Goal: Information Seeking & Learning: Learn about a topic

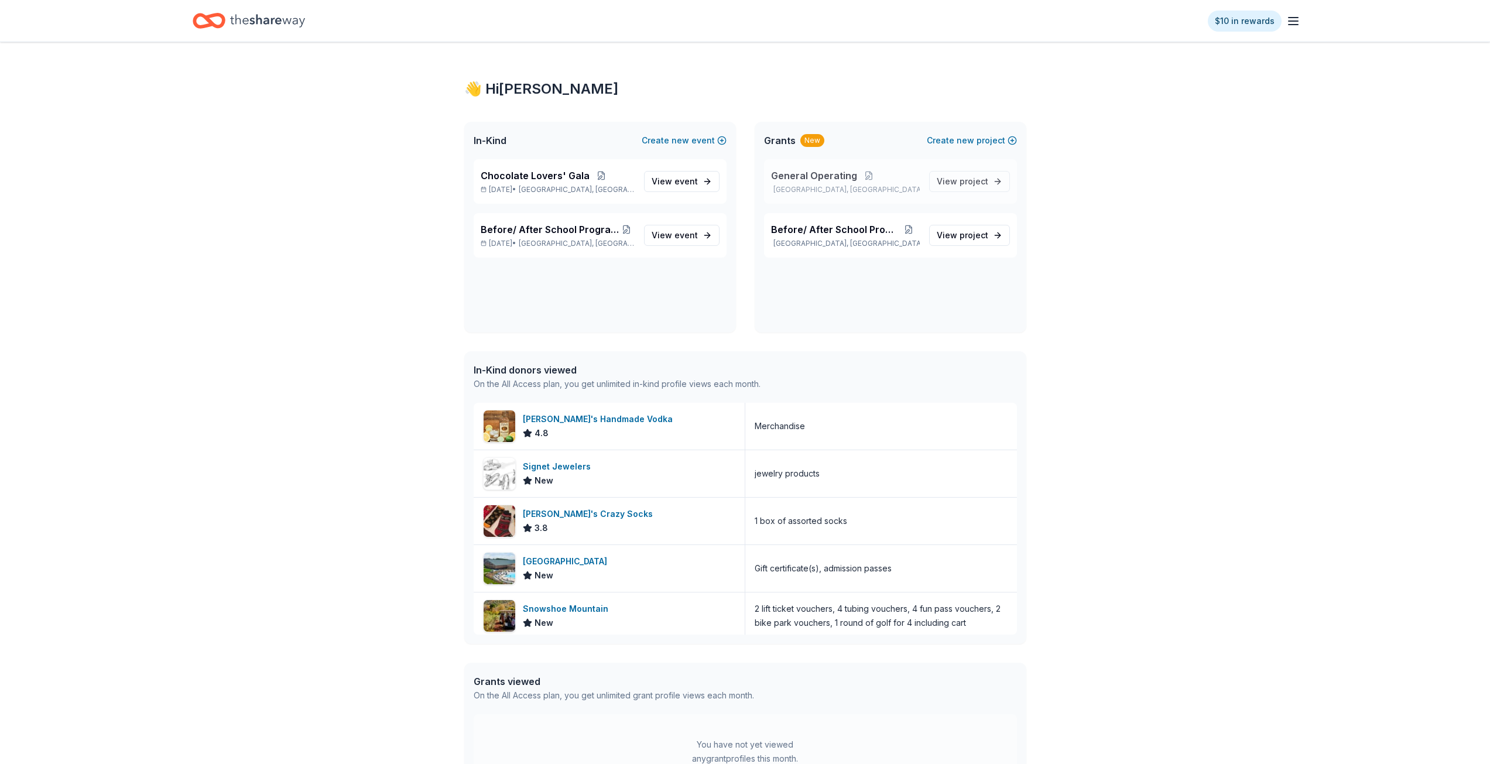
click at [872, 184] on div "General Operating [GEOGRAPHIC_DATA], [GEOGRAPHIC_DATA]" at bounding box center [845, 182] width 149 height 26
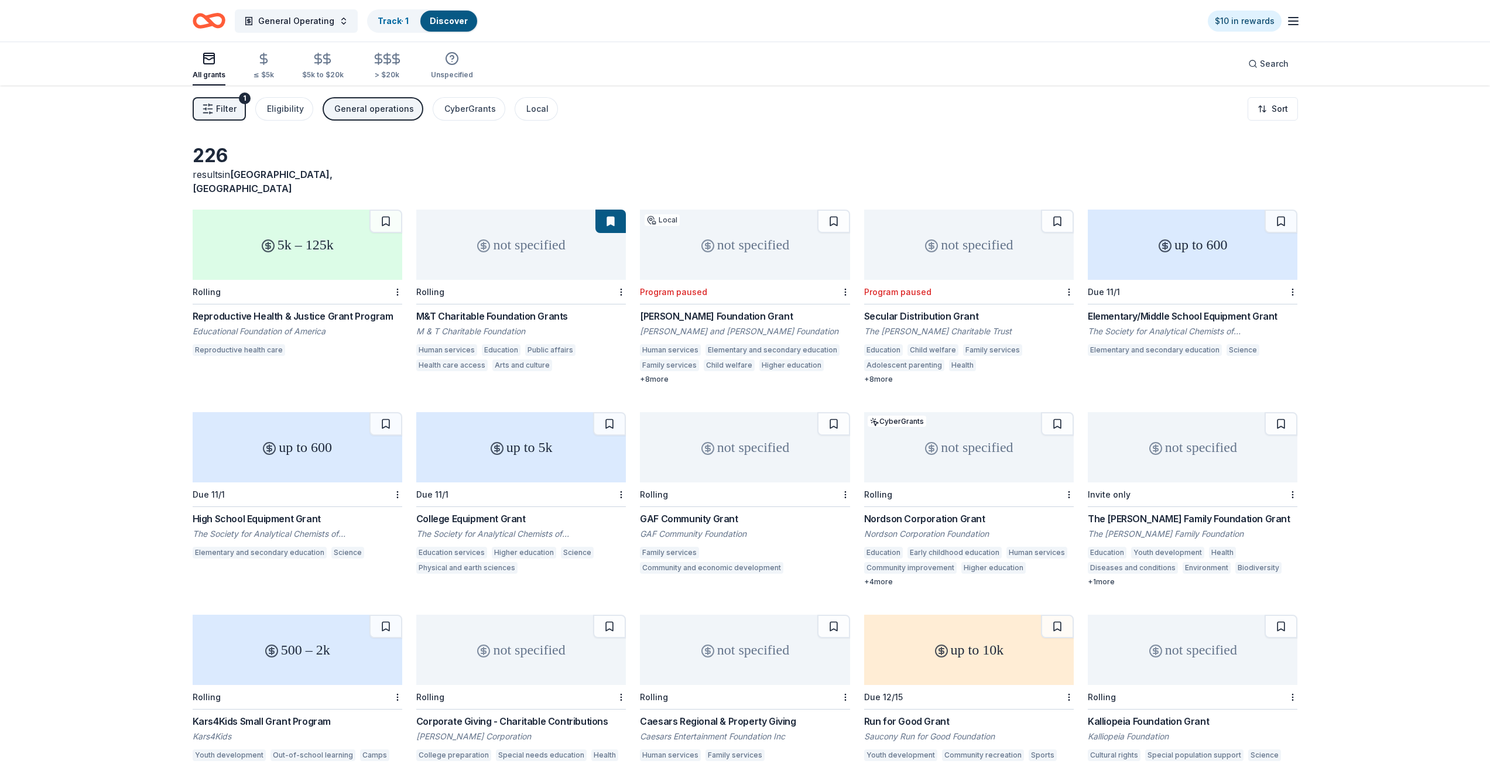
click at [615, 280] on div at bounding box center [620, 292] width 12 height 24
click at [624, 278] on html "General Operating Track · 1 Discover $10 in rewards All grants ≤ $5k $5k to $20…" at bounding box center [745, 382] width 1490 height 764
click at [624, 278] on html "General Operating Track · 1 Discover $10 in rewards All grants ≤ $5k $5k to $20…" at bounding box center [749, 382] width 1499 height 764
click at [612, 210] on button at bounding box center [610, 221] width 30 height 23
click at [574, 309] on div "M&T Charitable Foundation Grants" at bounding box center [521, 316] width 210 height 14
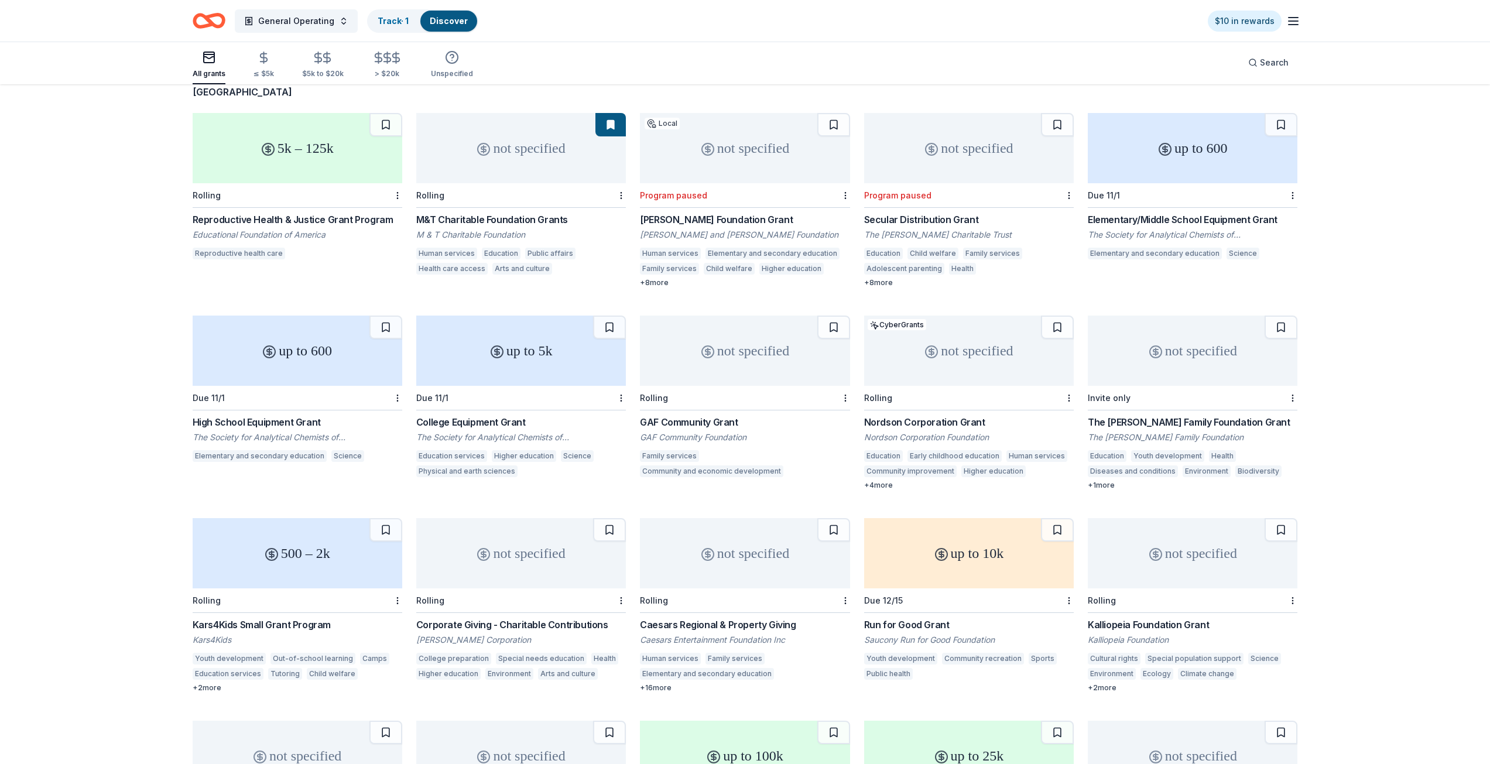
scroll to position [117, 0]
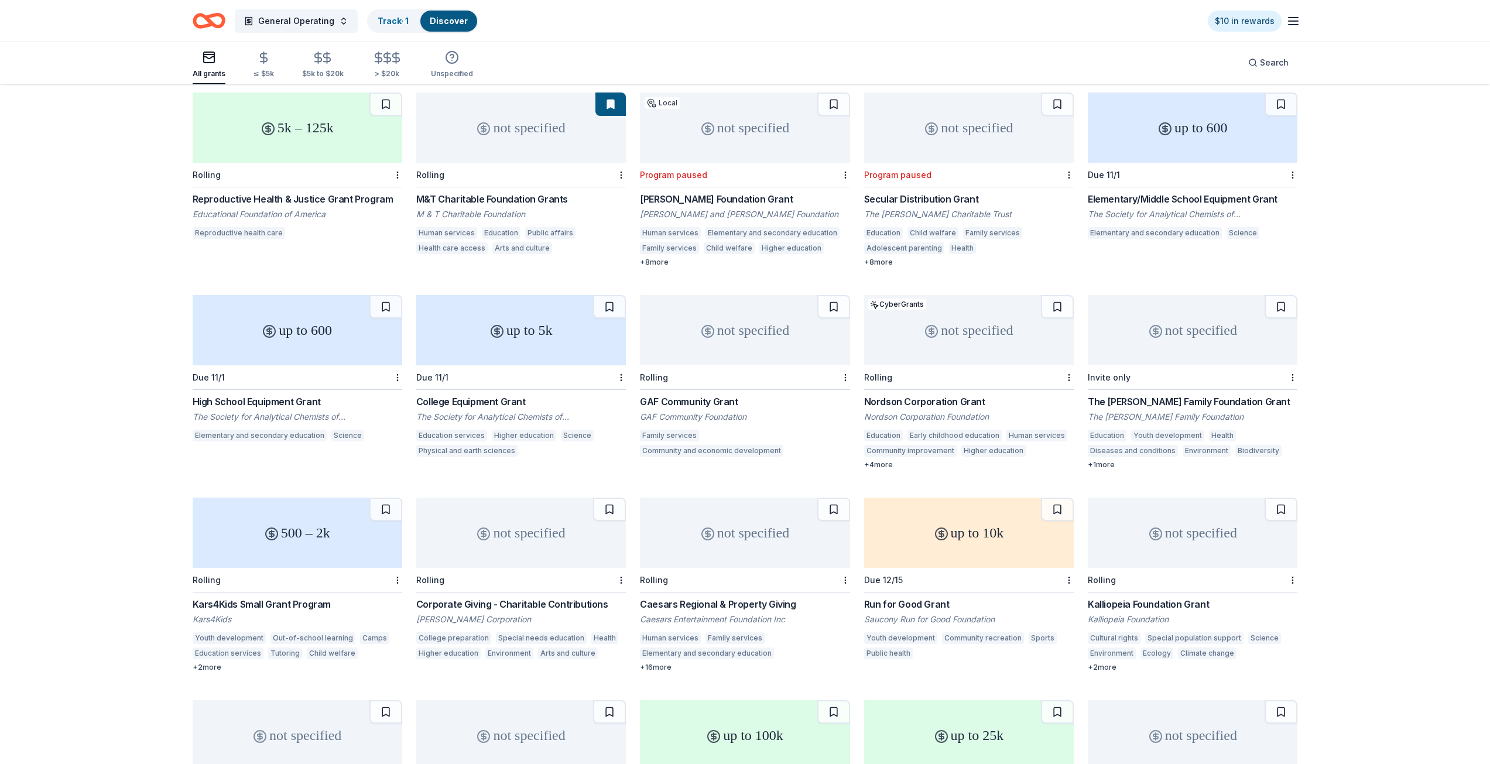
click at [439, 597] on div "Corporate Giving - Charitable Contributions" at bounding box center [521, 604] width 210 height 14
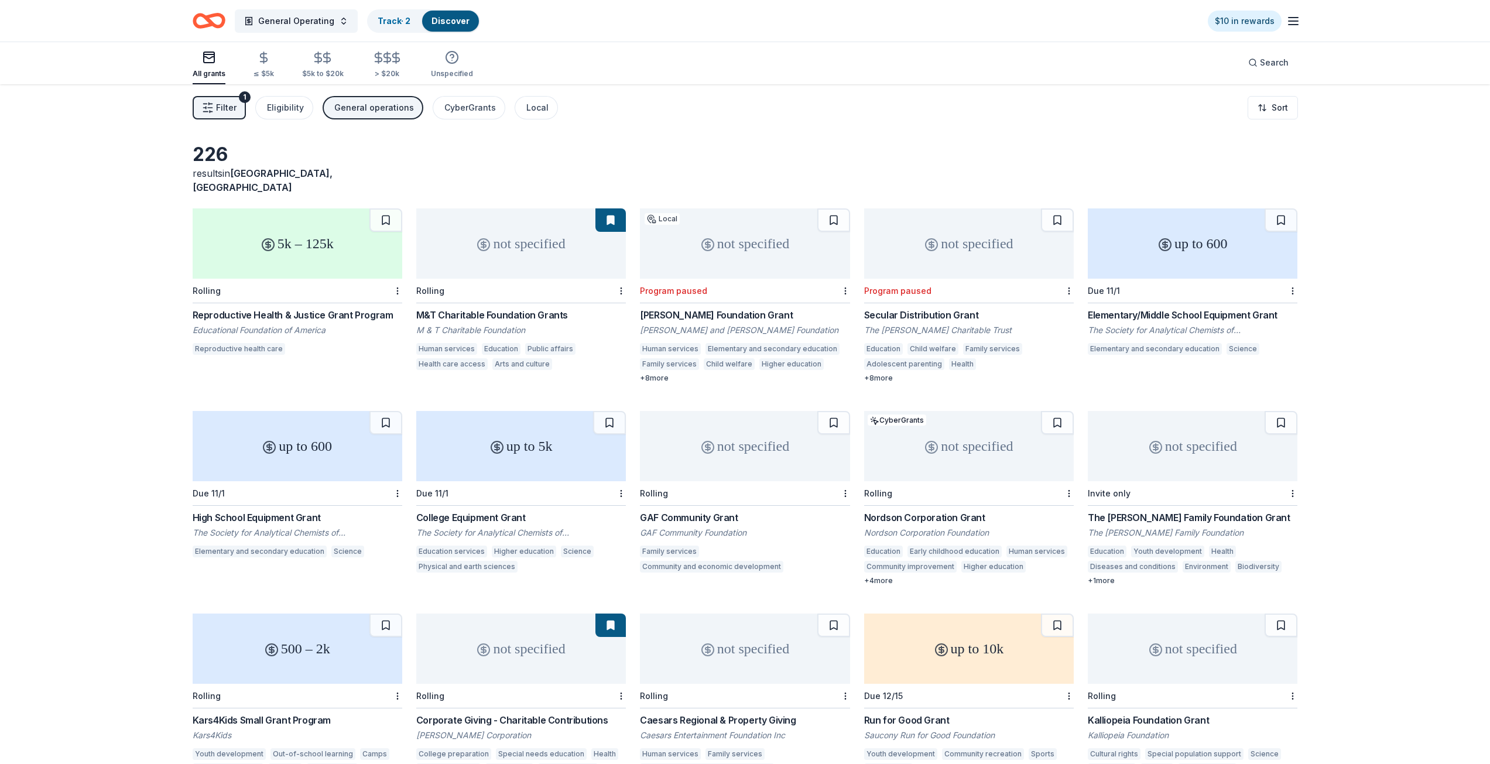
scroll to position [0, 0]
click at [547, 247] on div "not specified" at bounding box center [521, 245] width 210 height 70
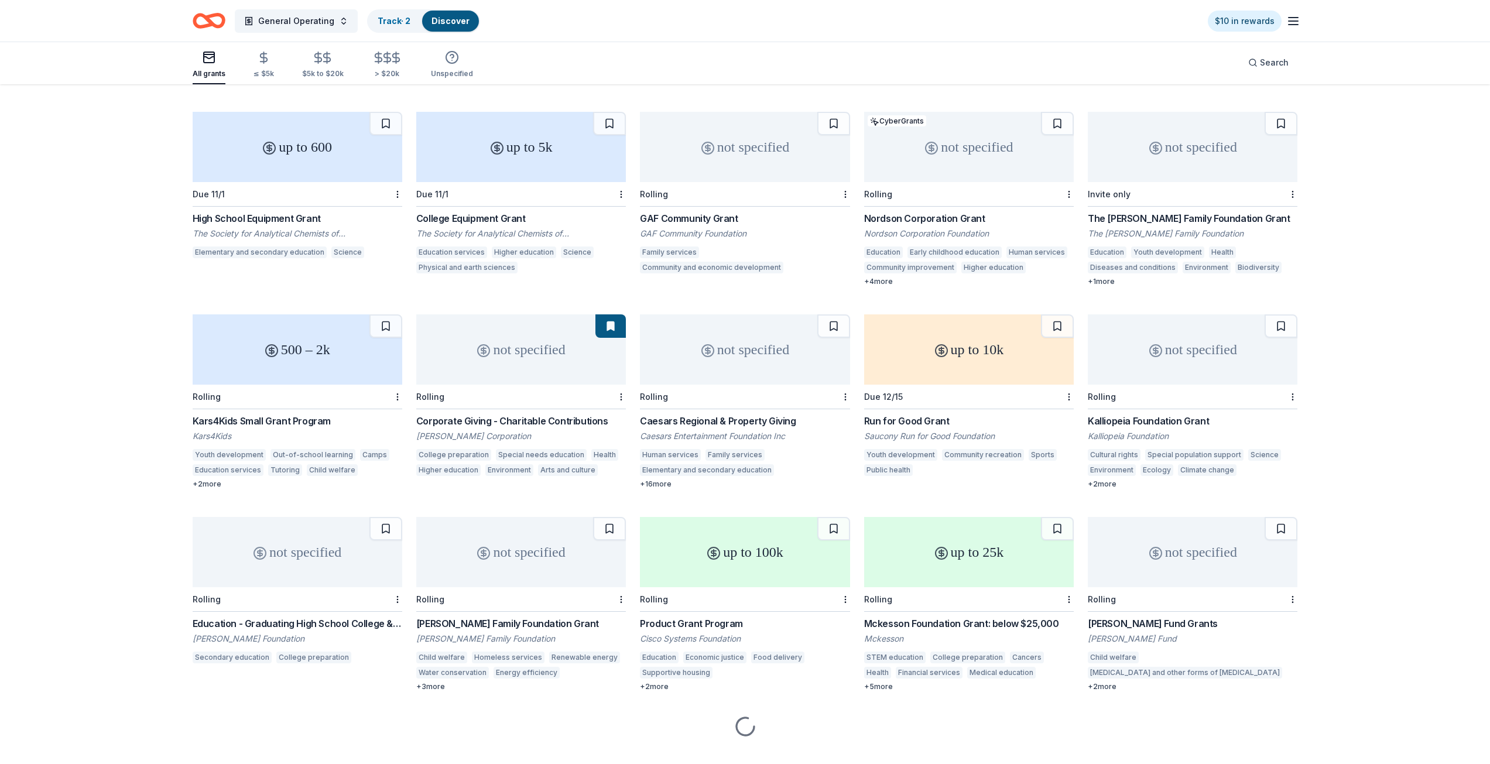
scroll to position [307, 0]
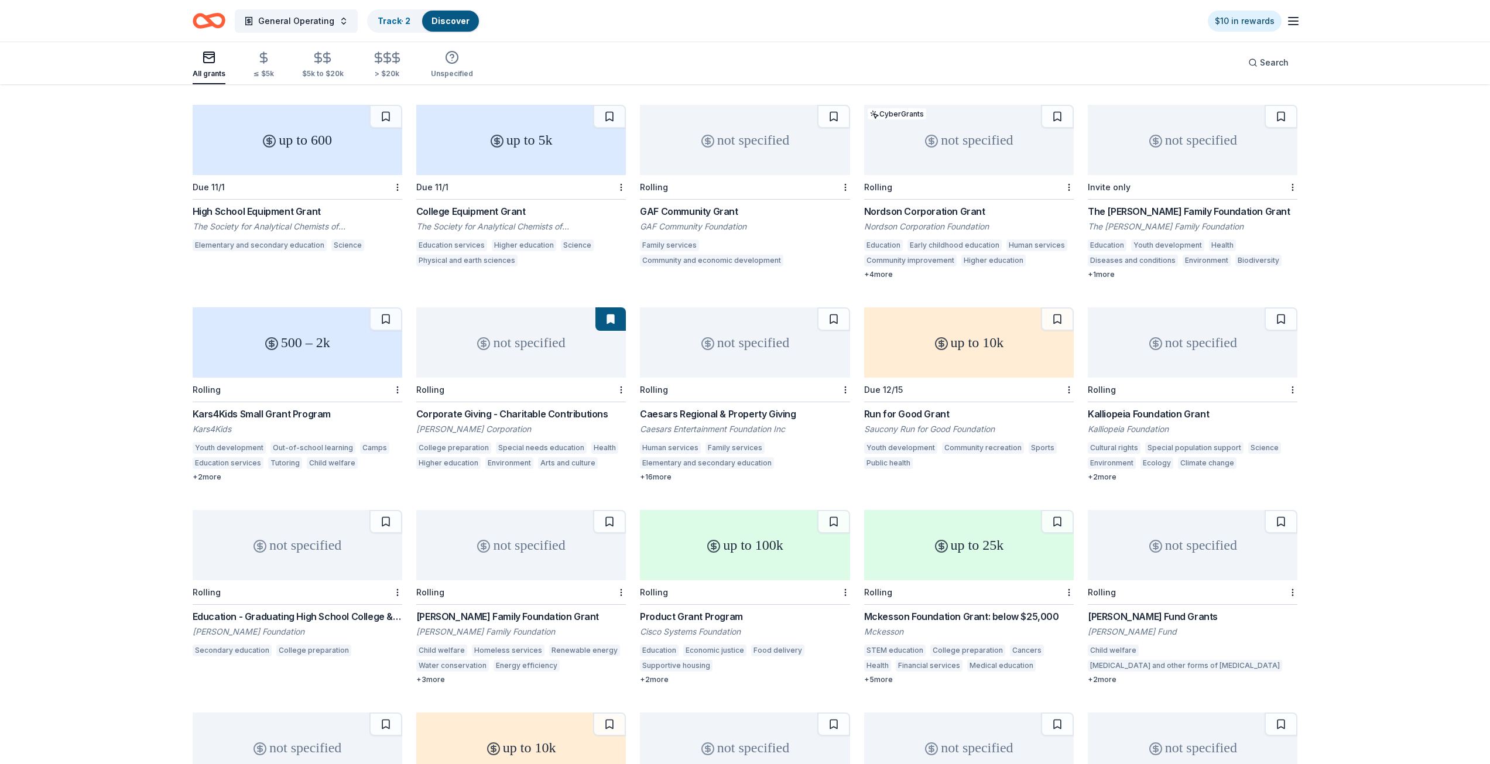
click at [593, 580] on div "Rolling" at bounding box center [521, 592] width 210 height 25
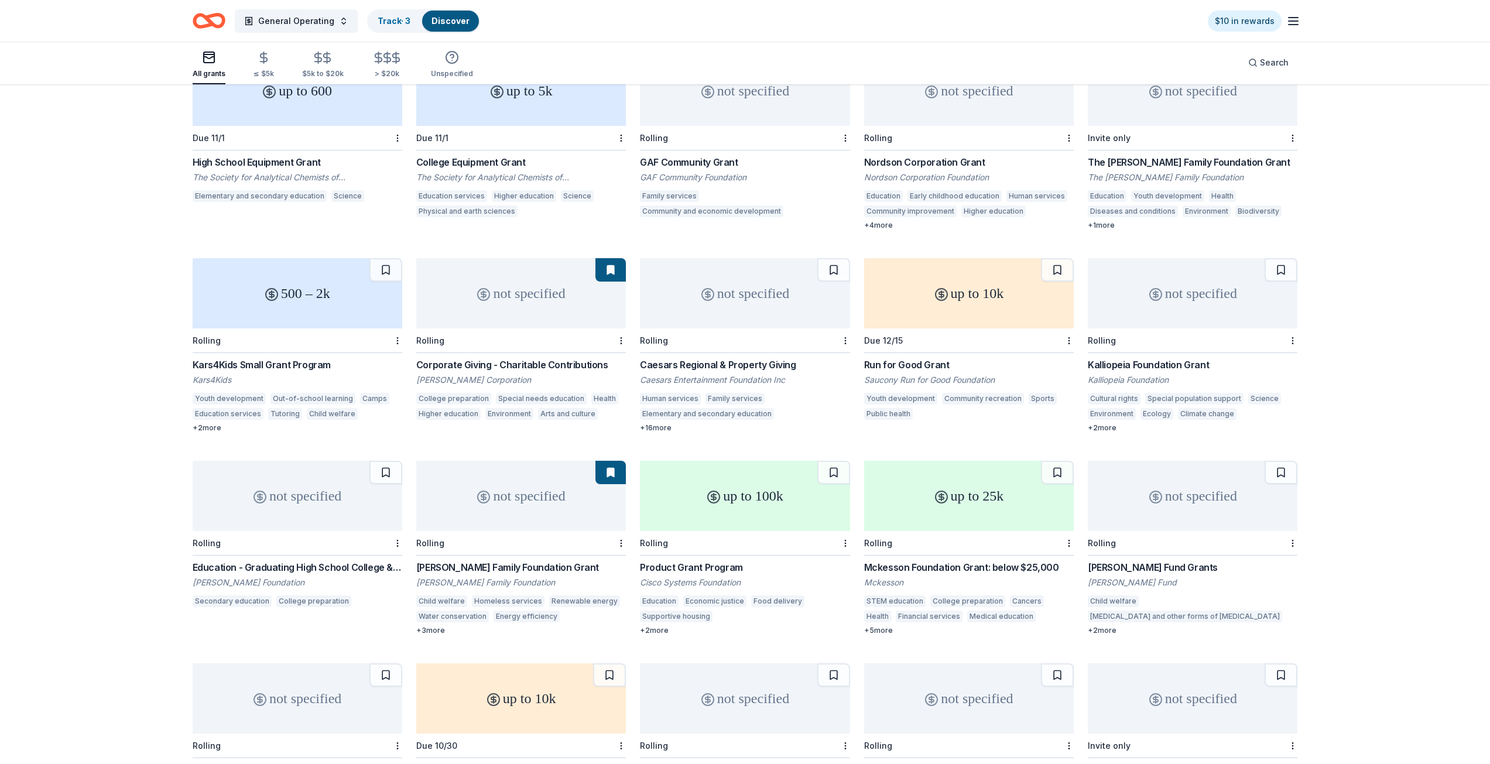
scroll to position [0, 0]
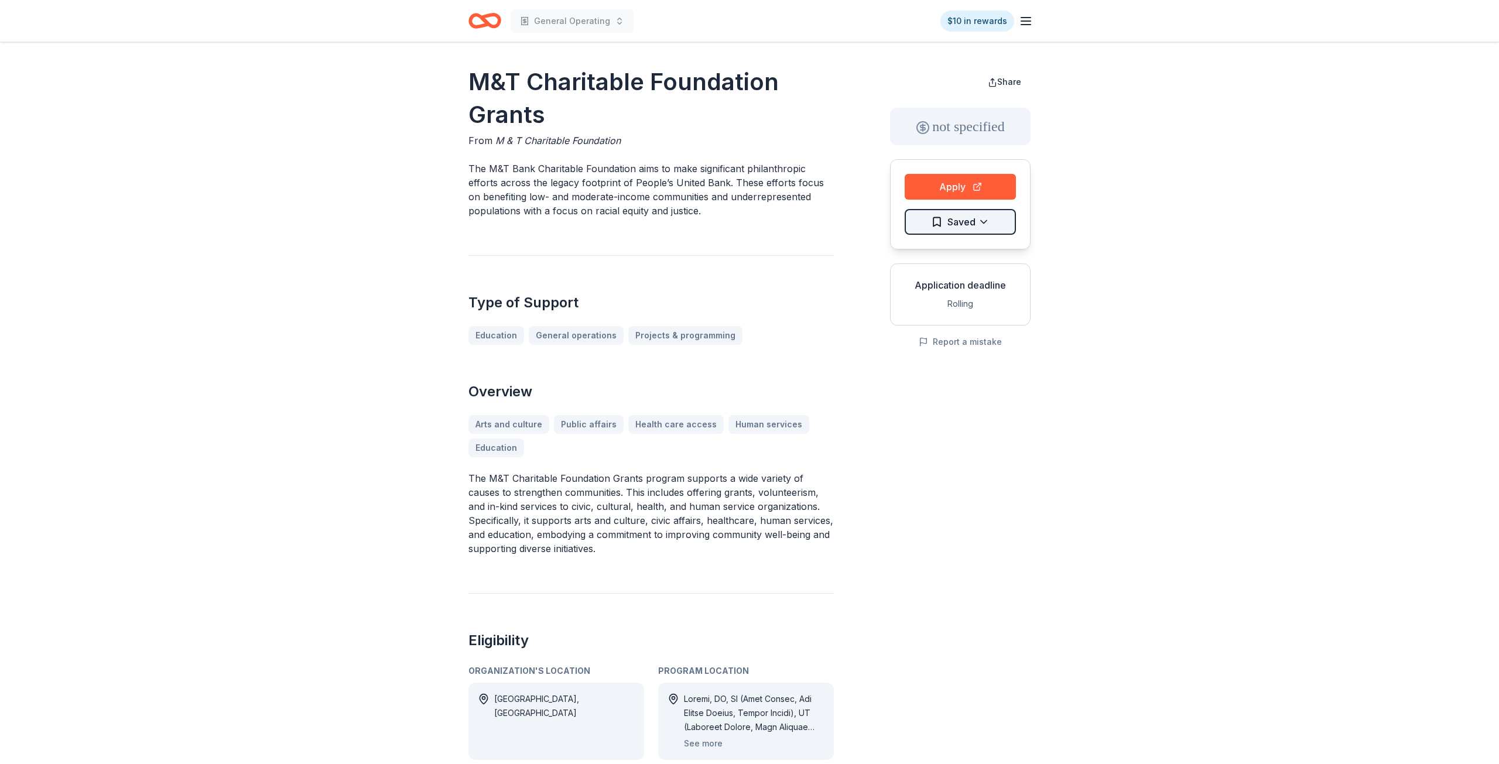
click at [988, 223] on html "General Operating $10 in rewards M&T Charitable Foundation Grants From M & T Ch…" at bounding box center [749, 382] width 1499 height 764
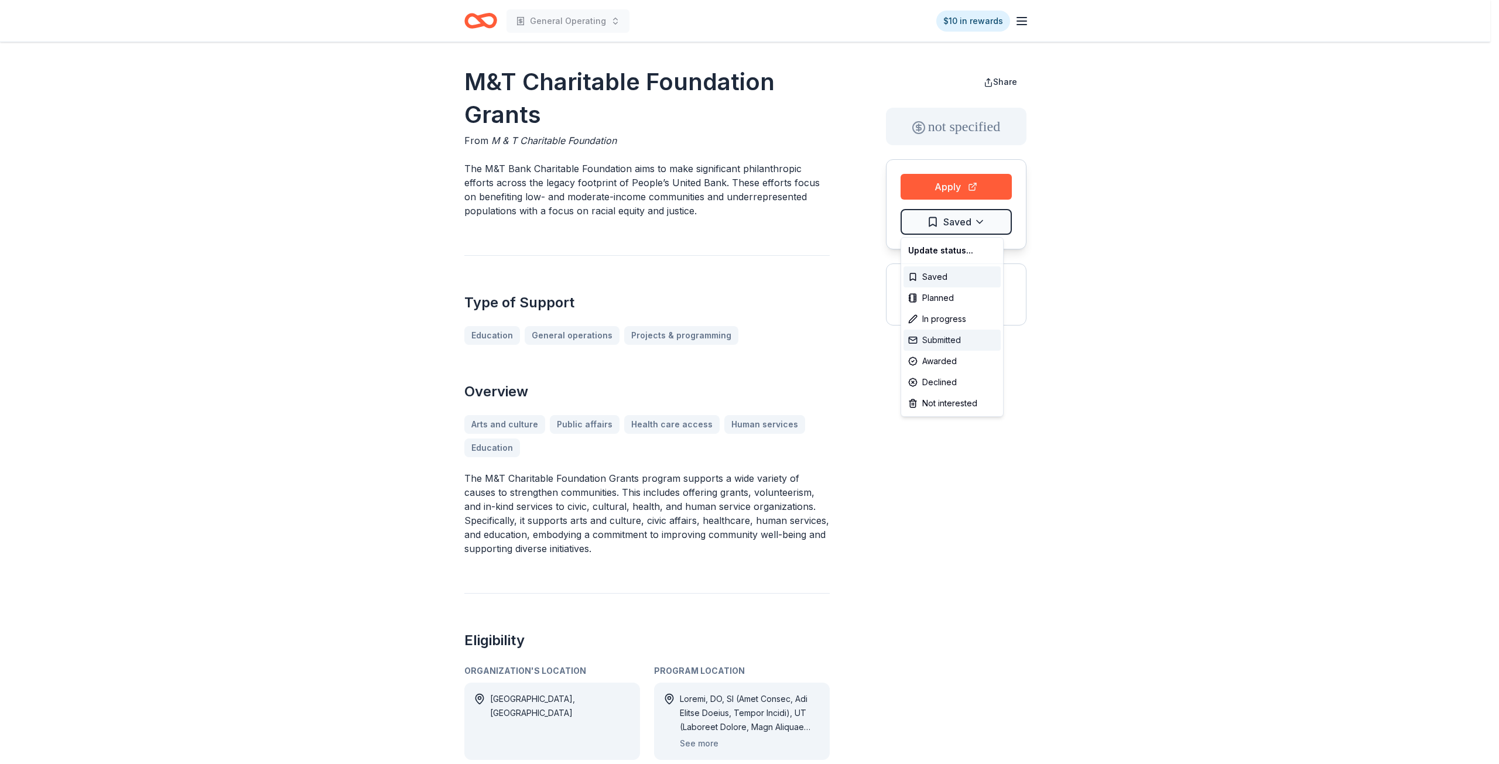
click at [957, 343] on div "Submitted" at bounding box center [951, 340] width 97 height 21
click at [1040, 434] on html "General Operating $10 in rewards M&T Charitable Foundation Grants From M & T Ch…" at bounding box center [749, 382] width 1499 height 764
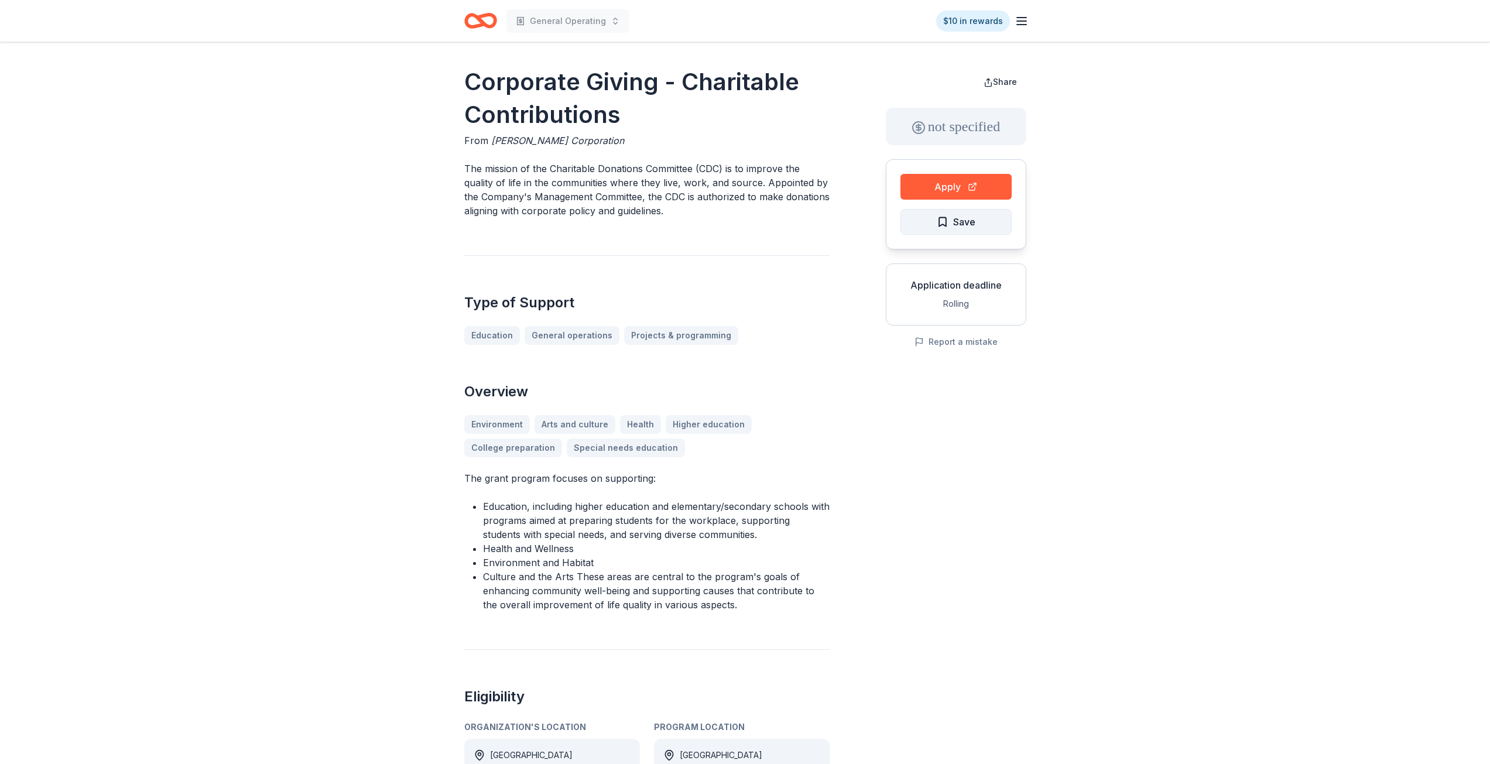
click at [984, 214] on button "Save" at bounding box center [956, 222] width 111 height 26
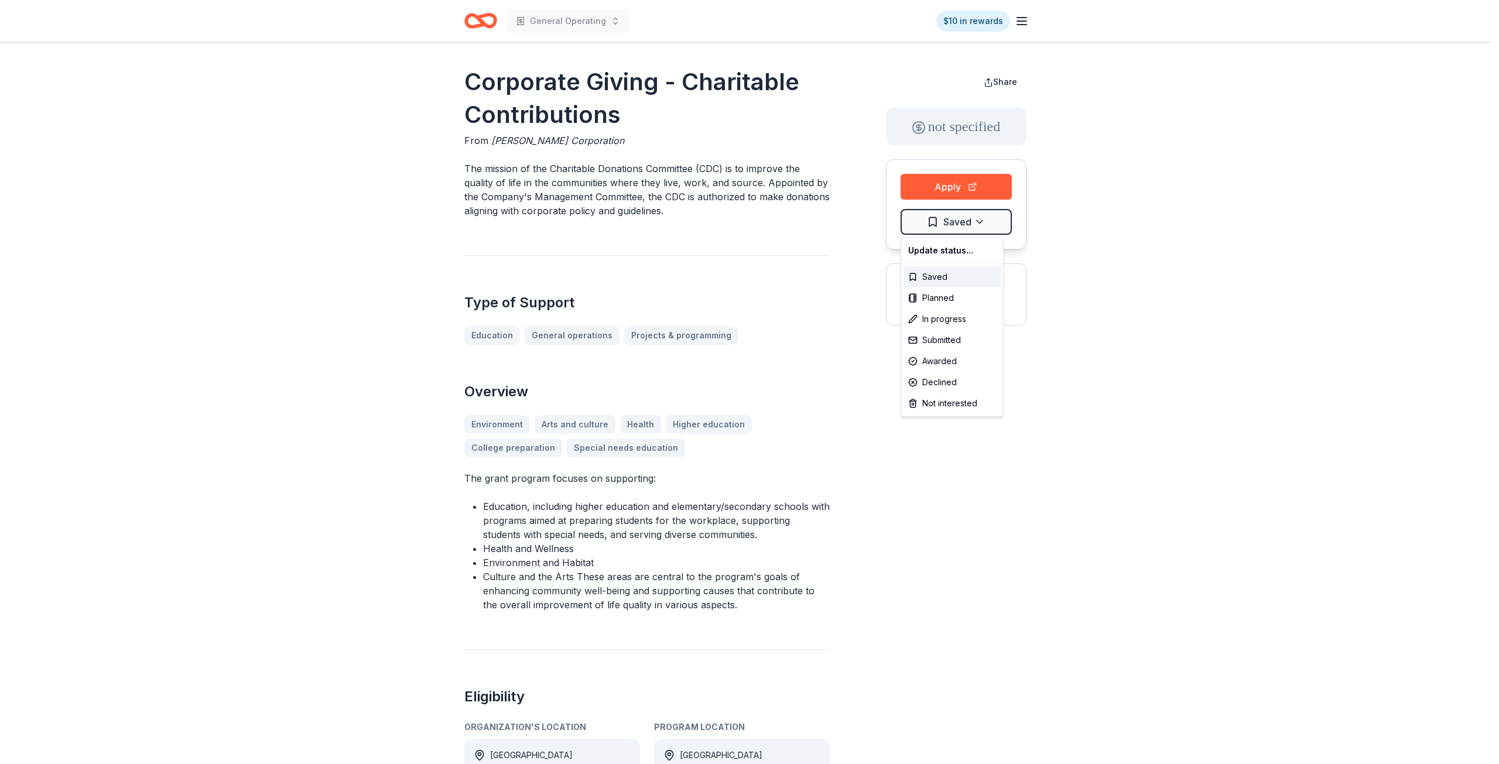
click at [984, 214] on html "General Operating $10 in rewards Corporate Giving - Charitable Contributions Fr…" at bounding box center [749, 382] width 1499 height 764
click at [925, 337] on div "Submitted" at bounding box center [951, 340] width 97 height 21
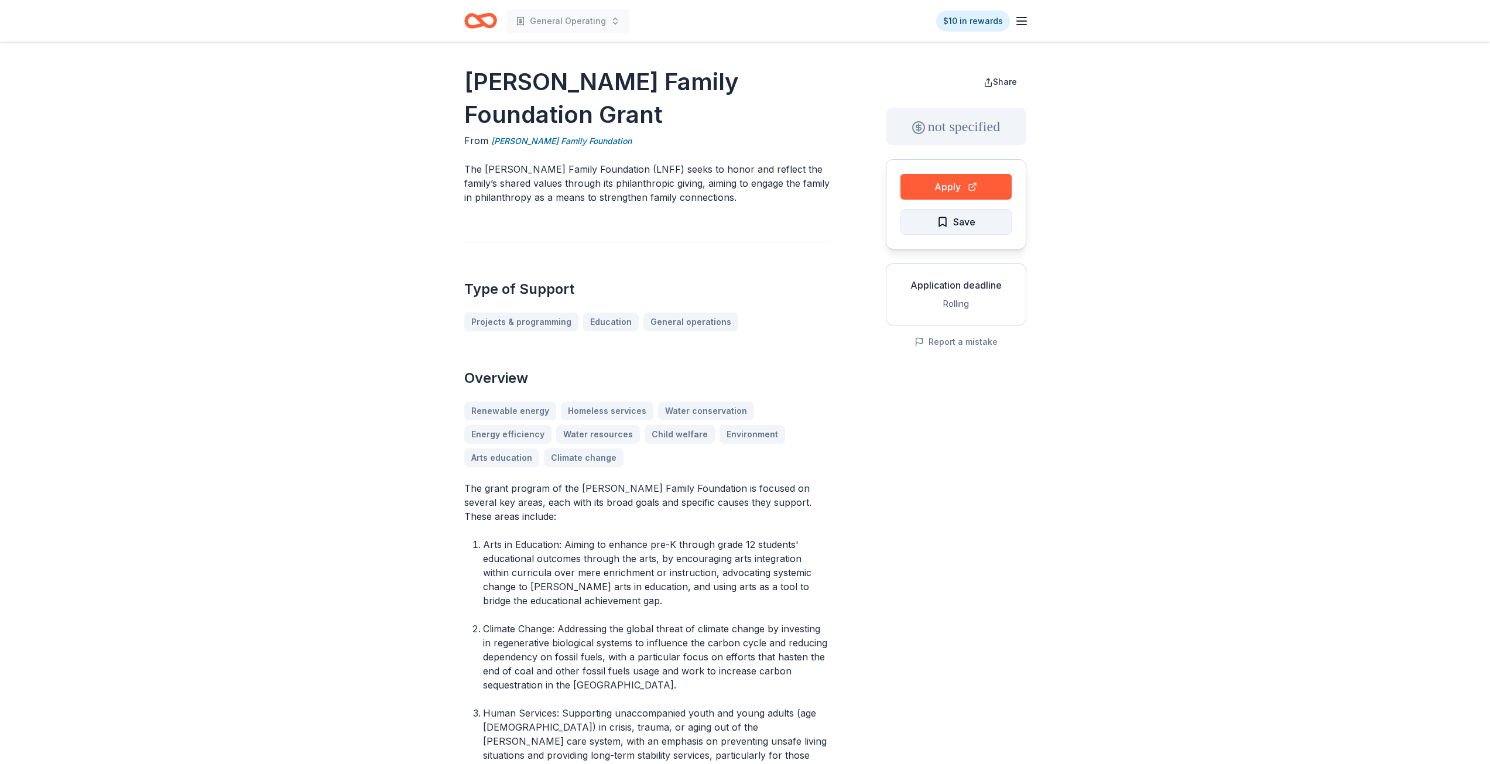
click at [978, 219] on button "Save" at bounding box center [956, 222] width 111 height 26
click at [978, 220] on html "General Operating $10 in rewards [PERSON_NAME] Family Foundation Grant From [PE…" at bounding box center [749, 382] width 1499 height 764
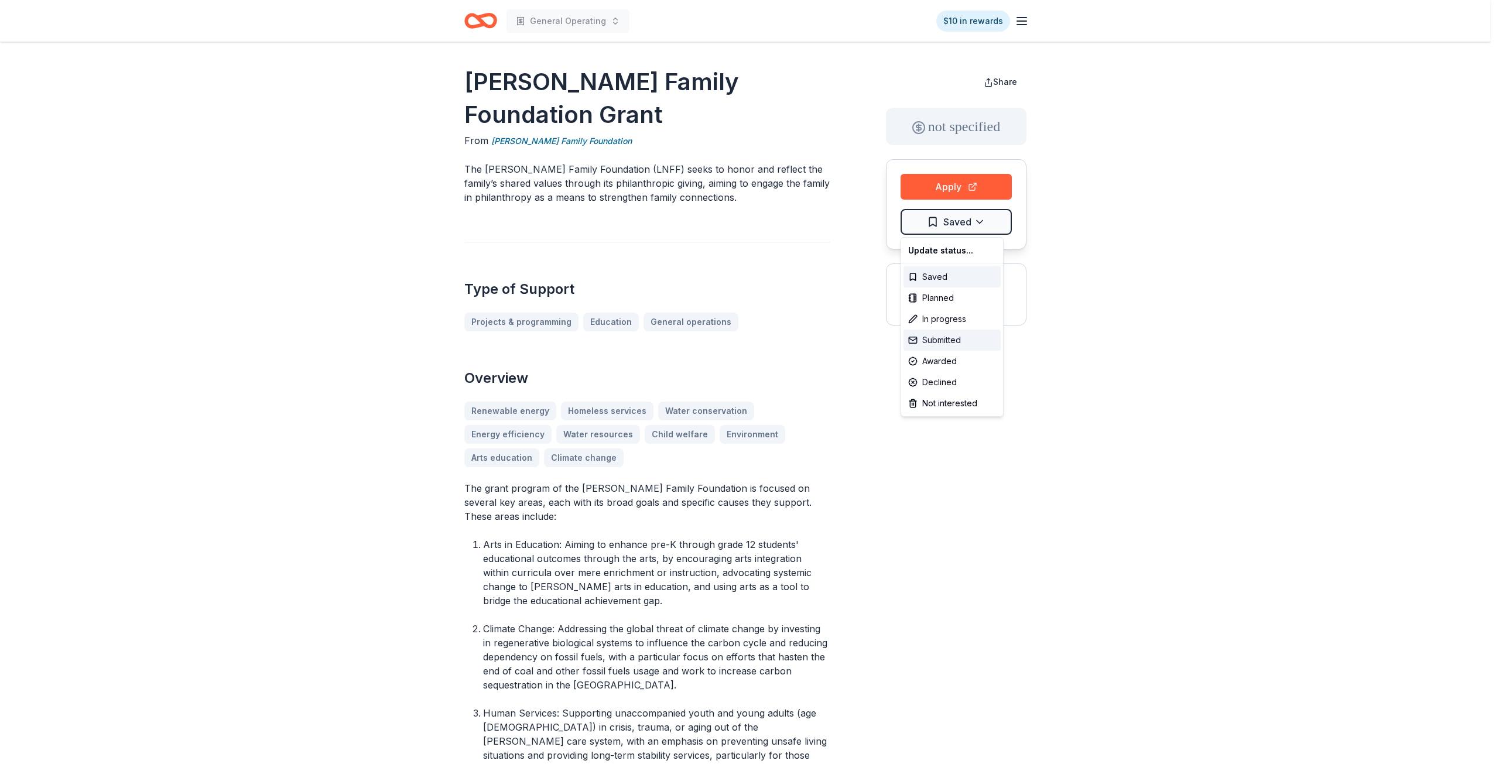
click at [942, 338] on div "Submitted" at bounding box center [951, 340] width 97 height 21
click at [891, 440] on html "General Operating $10 in rewards [PERSON_NAME] Family Foundation Grant From [PE…" at bounding box center [749, 382] width 1499 height 764
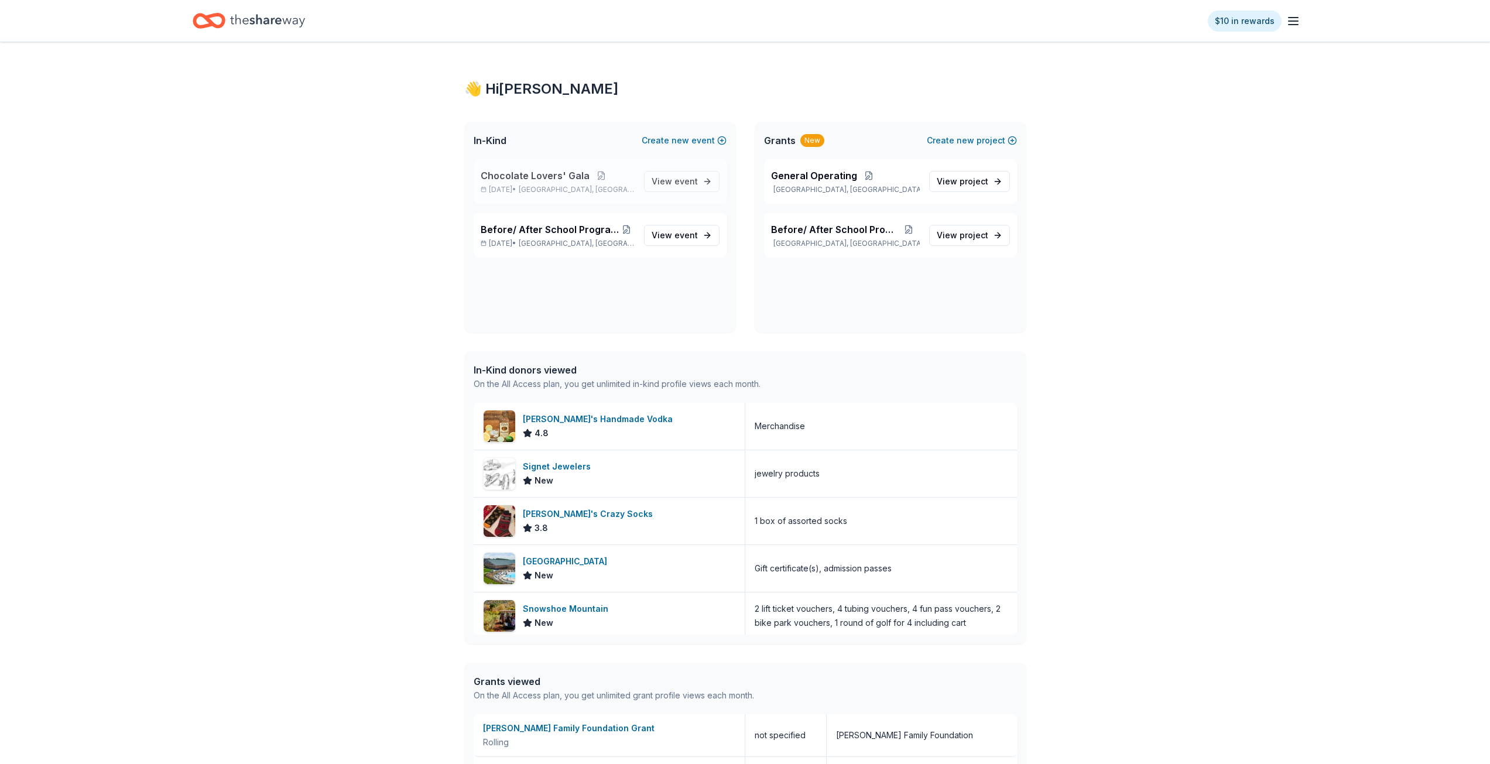
click at [619, 176] on p "Chocolate Lovers' Gala" at bounding box center [558, 176] width 154 height 14
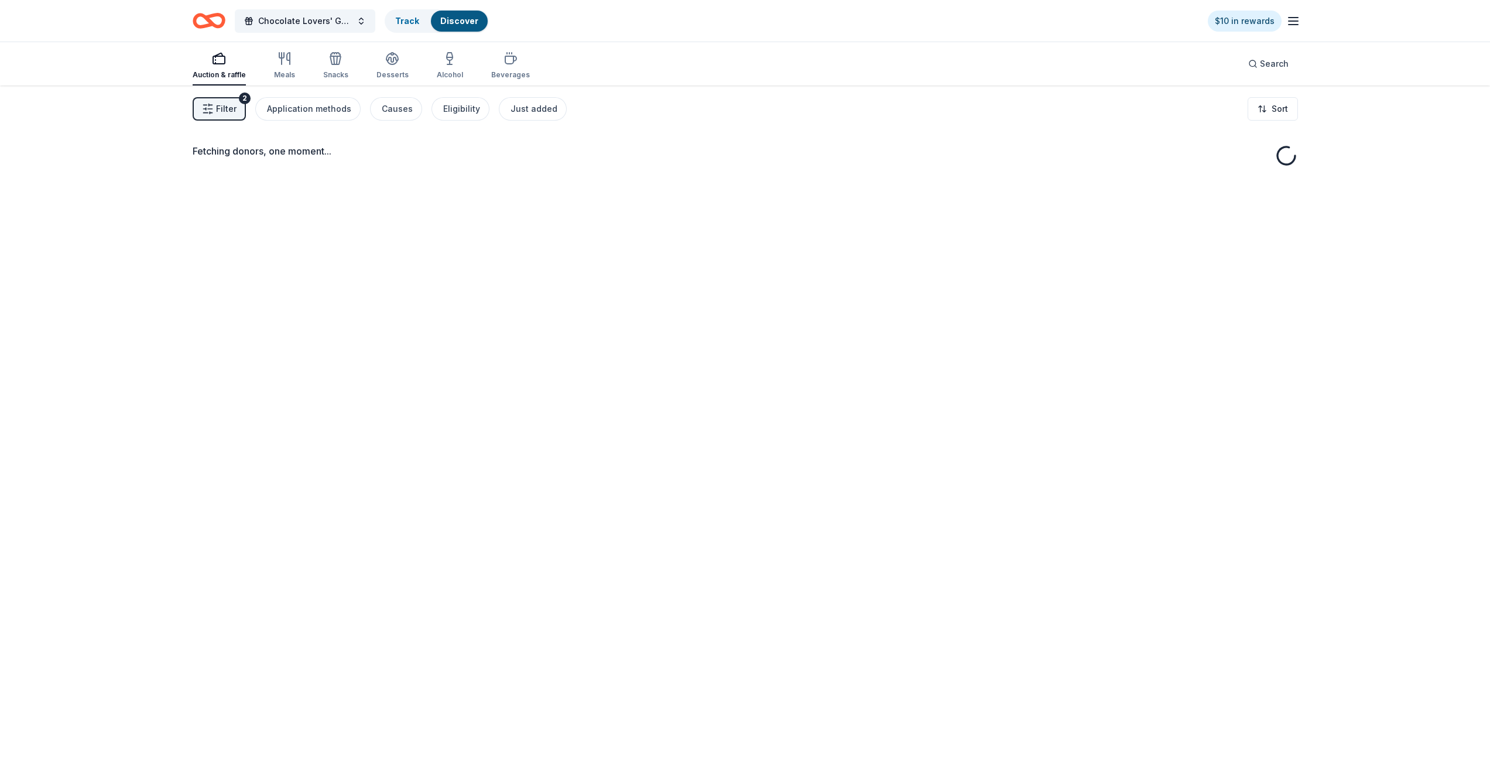
click at [684, 179] on div "Fetching donors, one moment..." at bounding box center [745, 467] width 1199 height 764
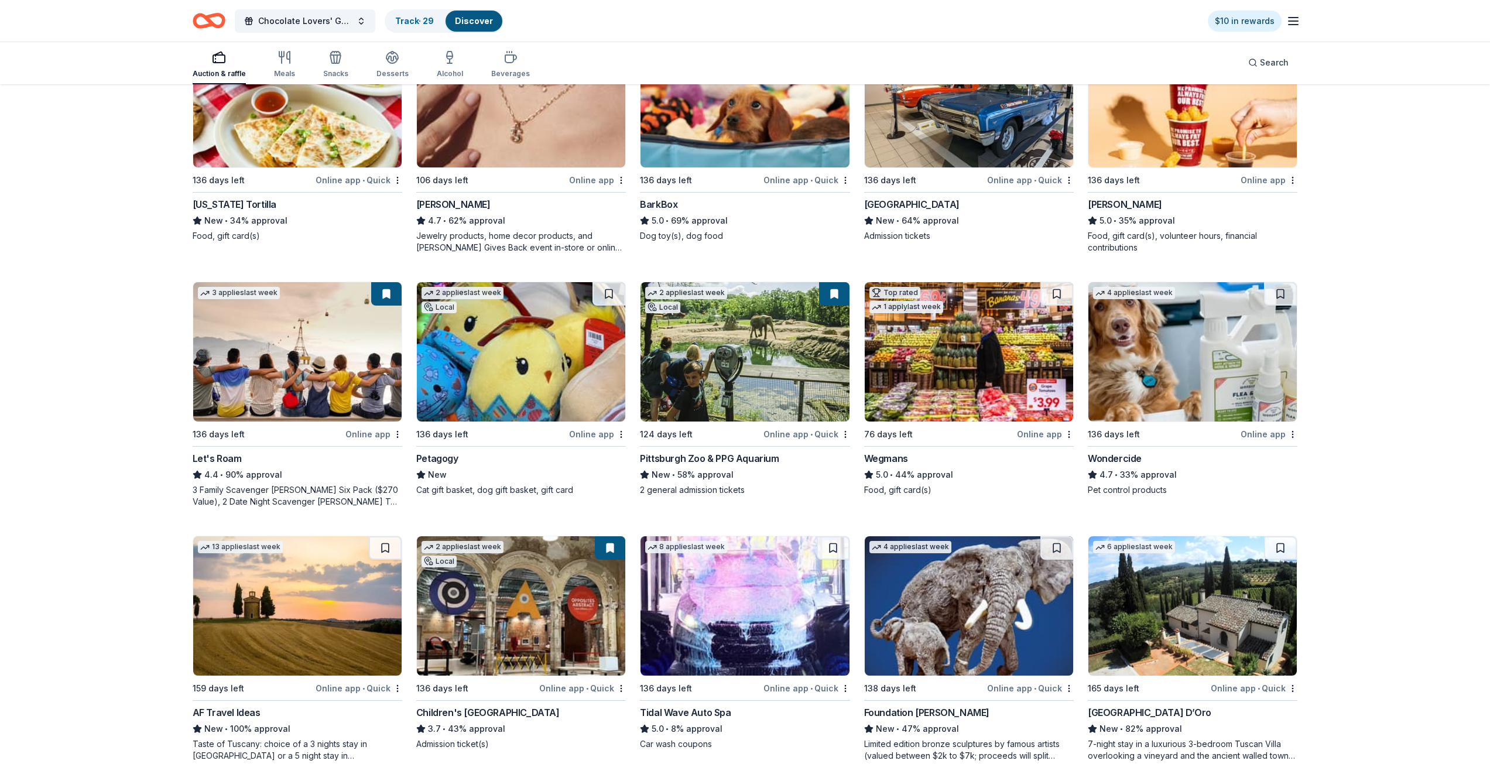
scroll to position [255, 0]
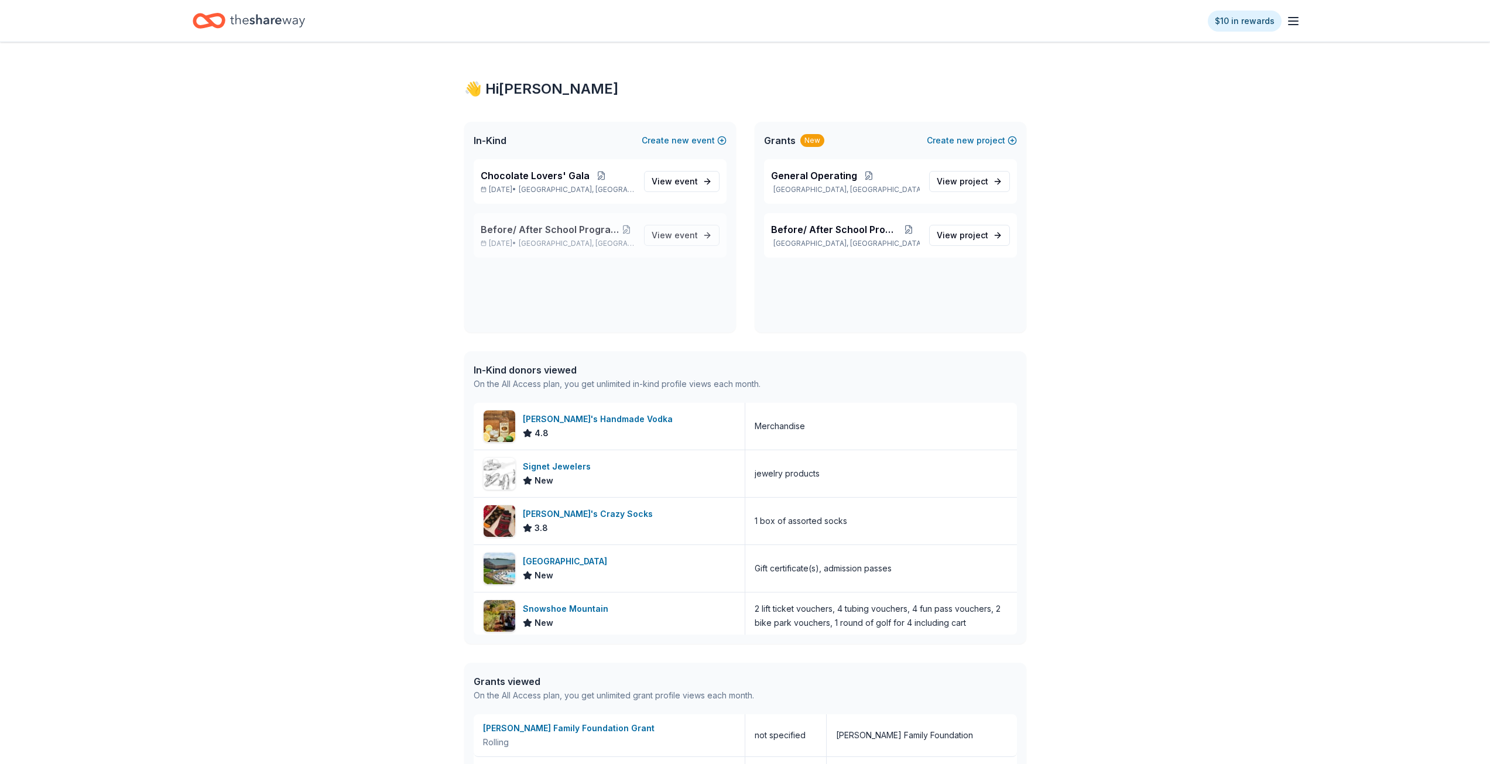
click at [540, 225] on span "Before/ After School Program [DATE]-[DATE]" at bounding box center [550, 230] width 138 height 14
